Goal: Task Accomplishment & Management: Manage account settings

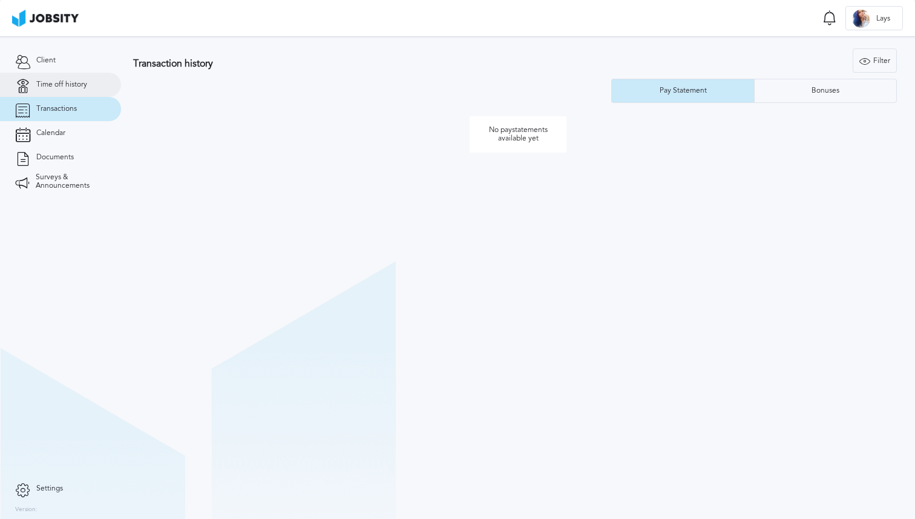
click at [63, 91] on link "Time off history" at bounding box center [60, 85] width 121 height 24
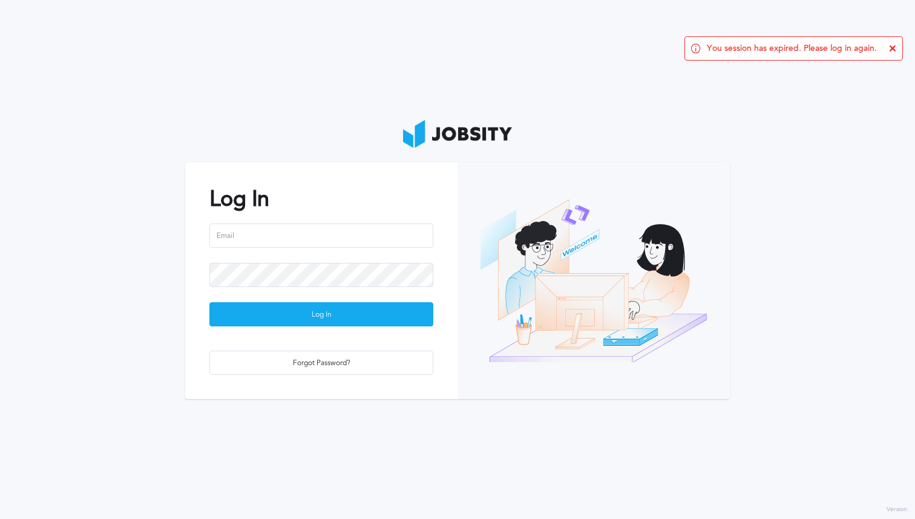
click at [56, 112] on section "Log In Log In Forgot Password?" at bounding box center [457, 259] width 915 height 519
click at [334, 243] on input "email" at bounding box center [321, 235] width 224 height 24
click at [315, 239] on input "email" at bounding box center [321, 235] width 224 height 24
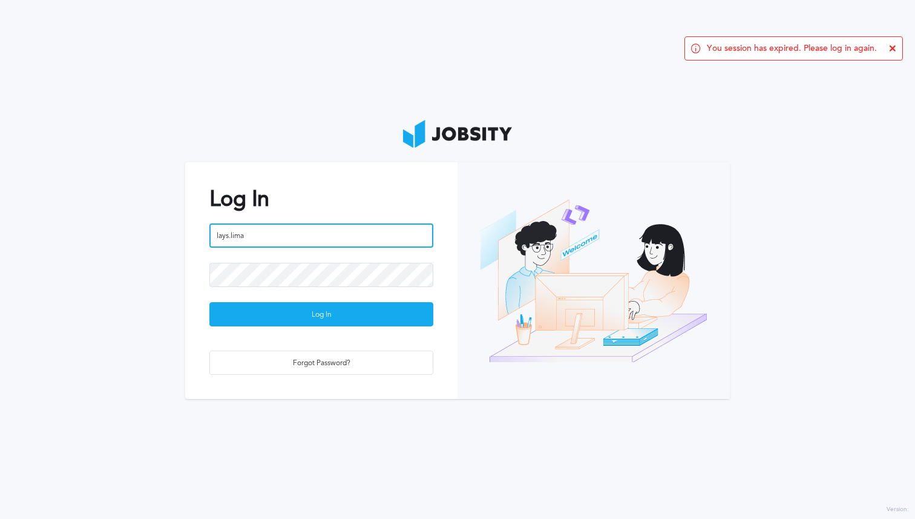
type input "lays.lima@"
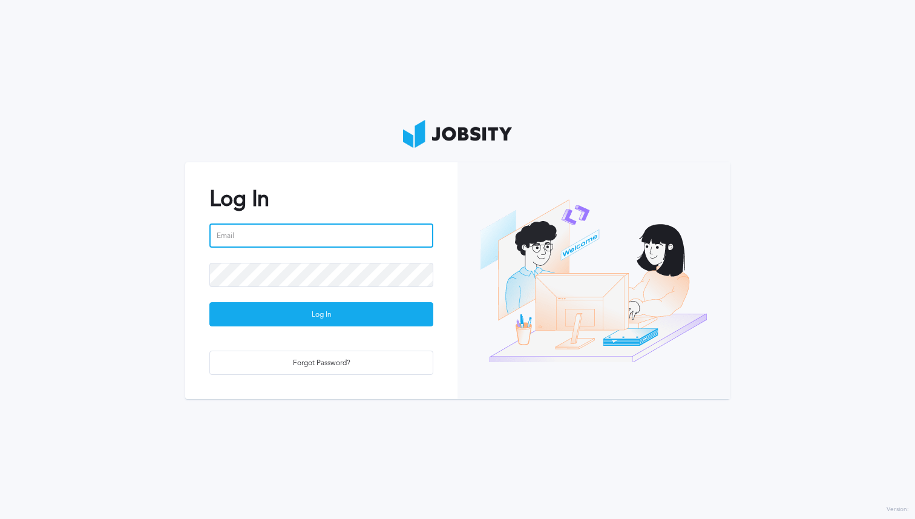
click at [262, 232] on input "email" at bounding box center [321, 235] width 224 height 24
click at [261, 232] on input "email" at bounding box center [321, 235] width 224 height 24
click at [0, 518] on com-1password-button at bounding box center [0, 519] width 0 height 0
type input "[EMAIL_ADDRESS][DOMAIN_NAME]"
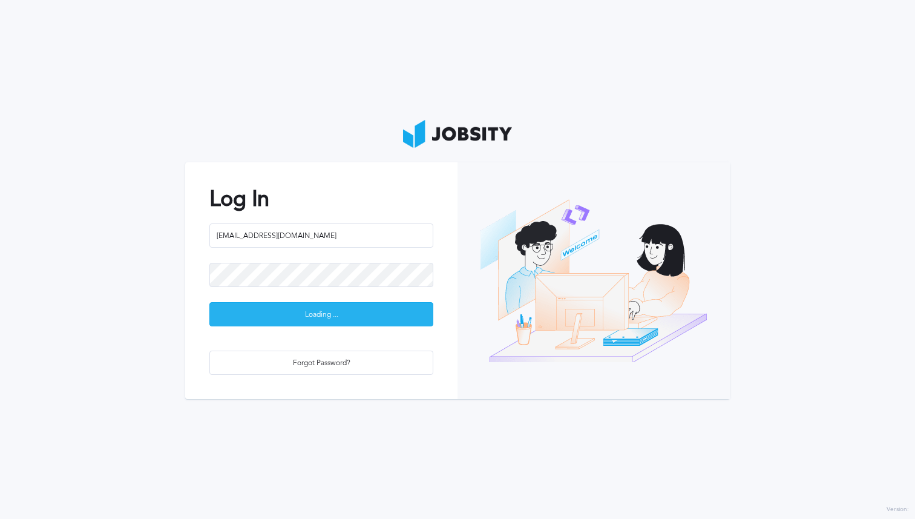
click at [299, 316] on div "Loading ..." at bounding box center [321, 315] width 223 height 24
